Goal: Task Accomplishment & Management: Use online tool/utility

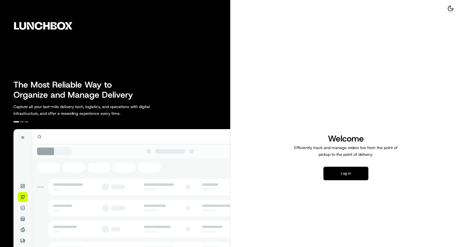
click at [336, 177] on button "Log in" at bounding box center [345, 173] width 45 height 13
